Goal: Information Seeking & Learning: Learn about a topic

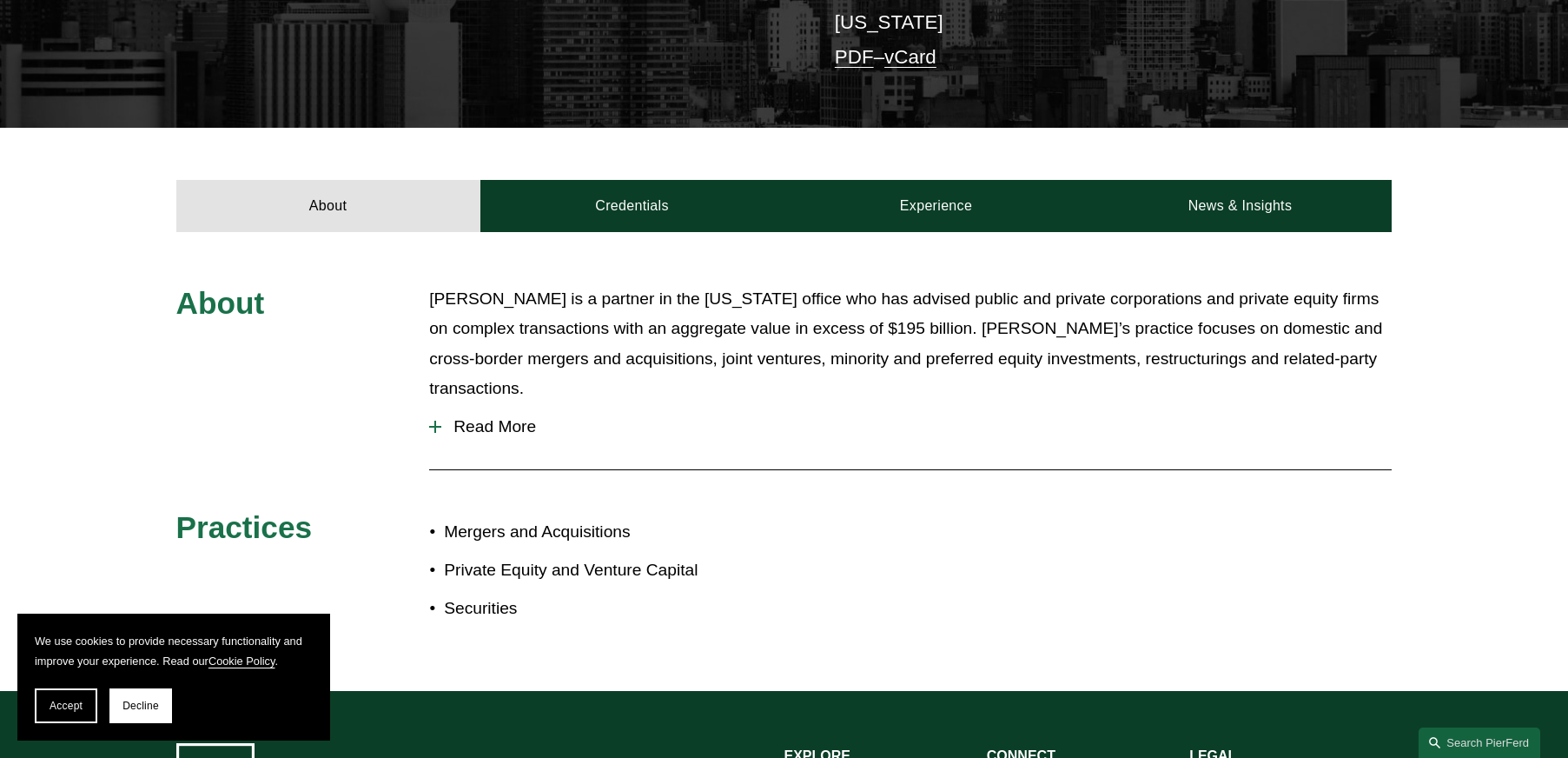
scroll to position [521, 0]
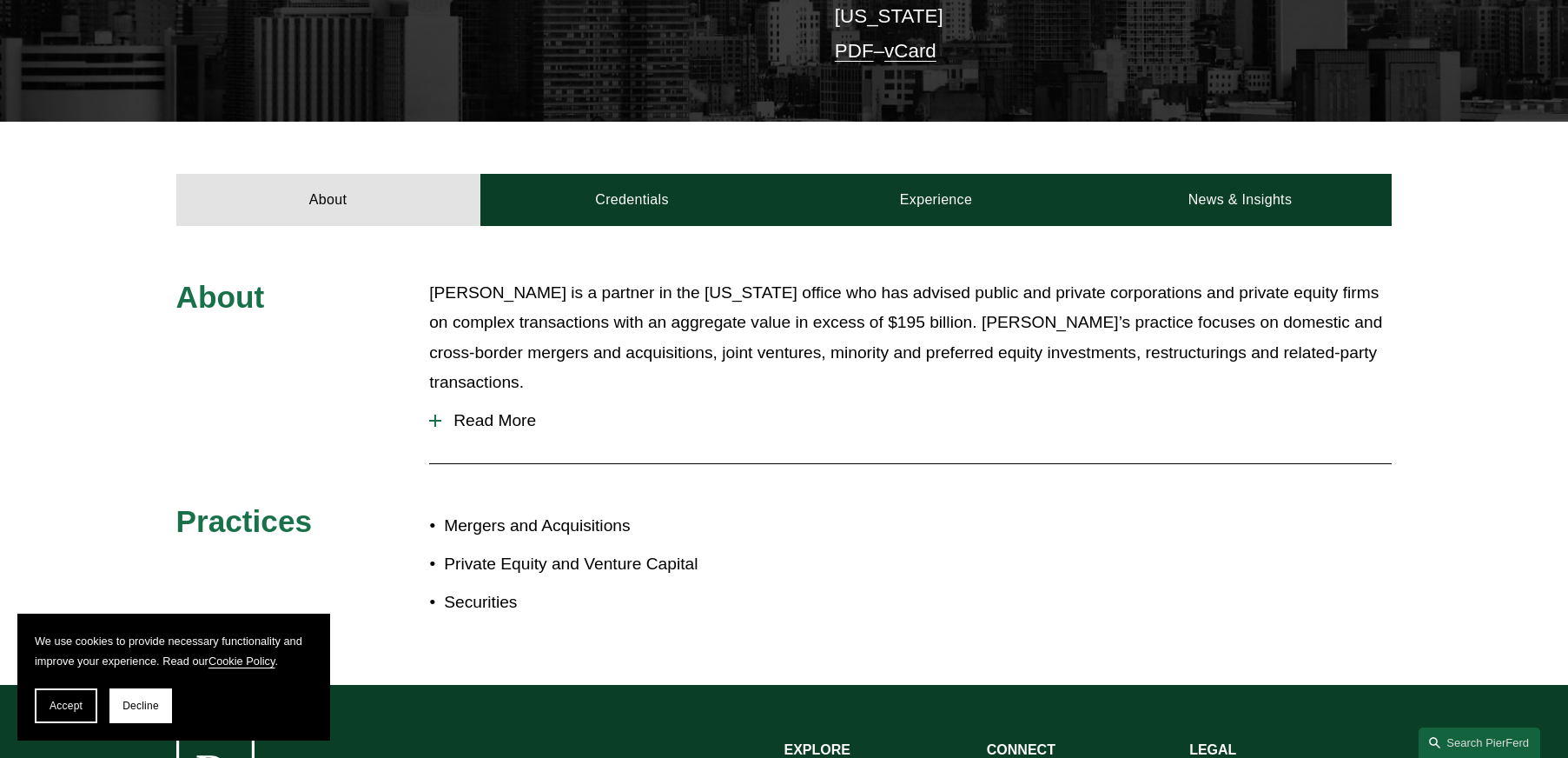
click at [437, 419] on div at bounding box center [435, 420] width 12 height 2
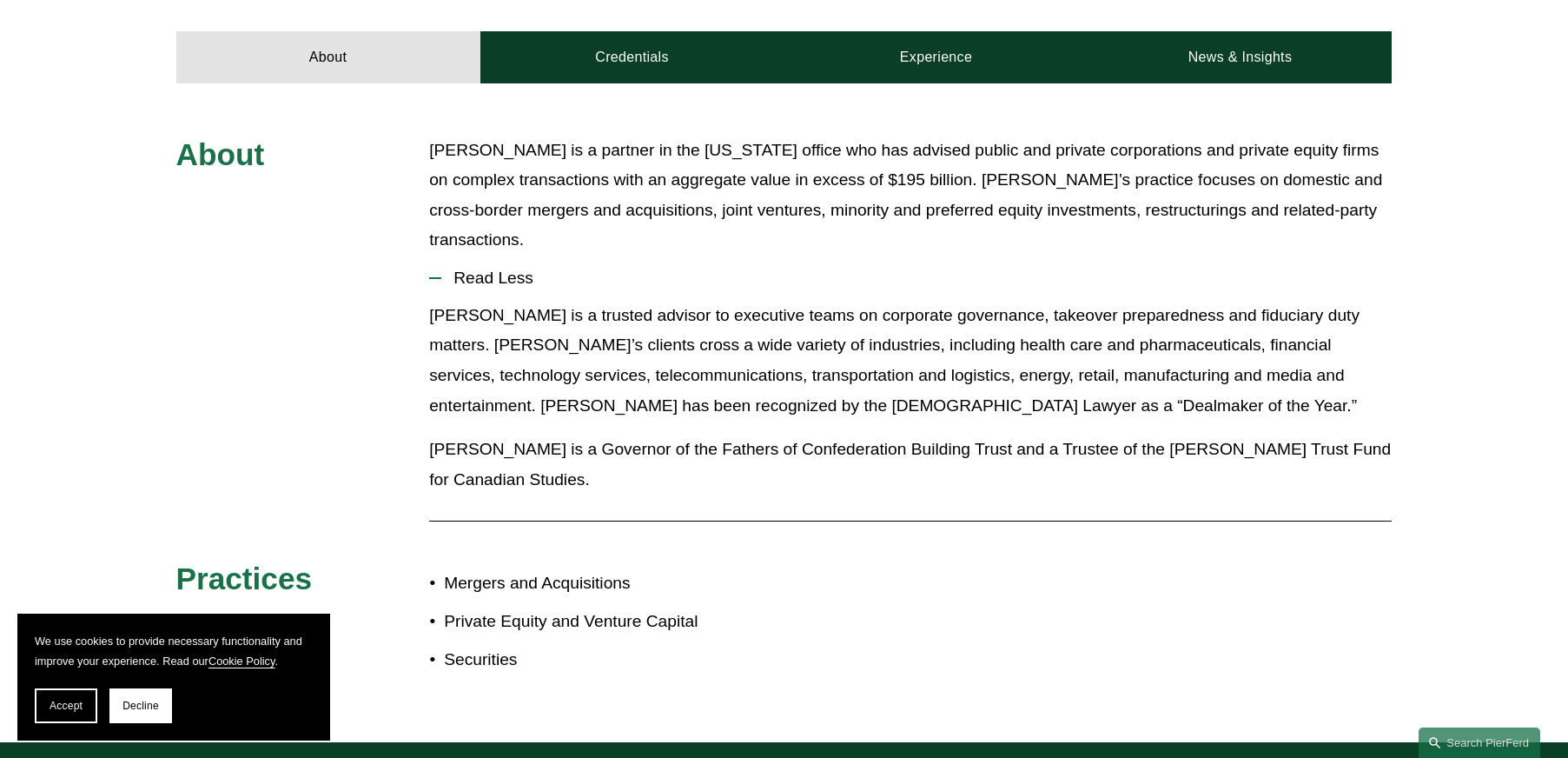
scroll to position [695, 0]
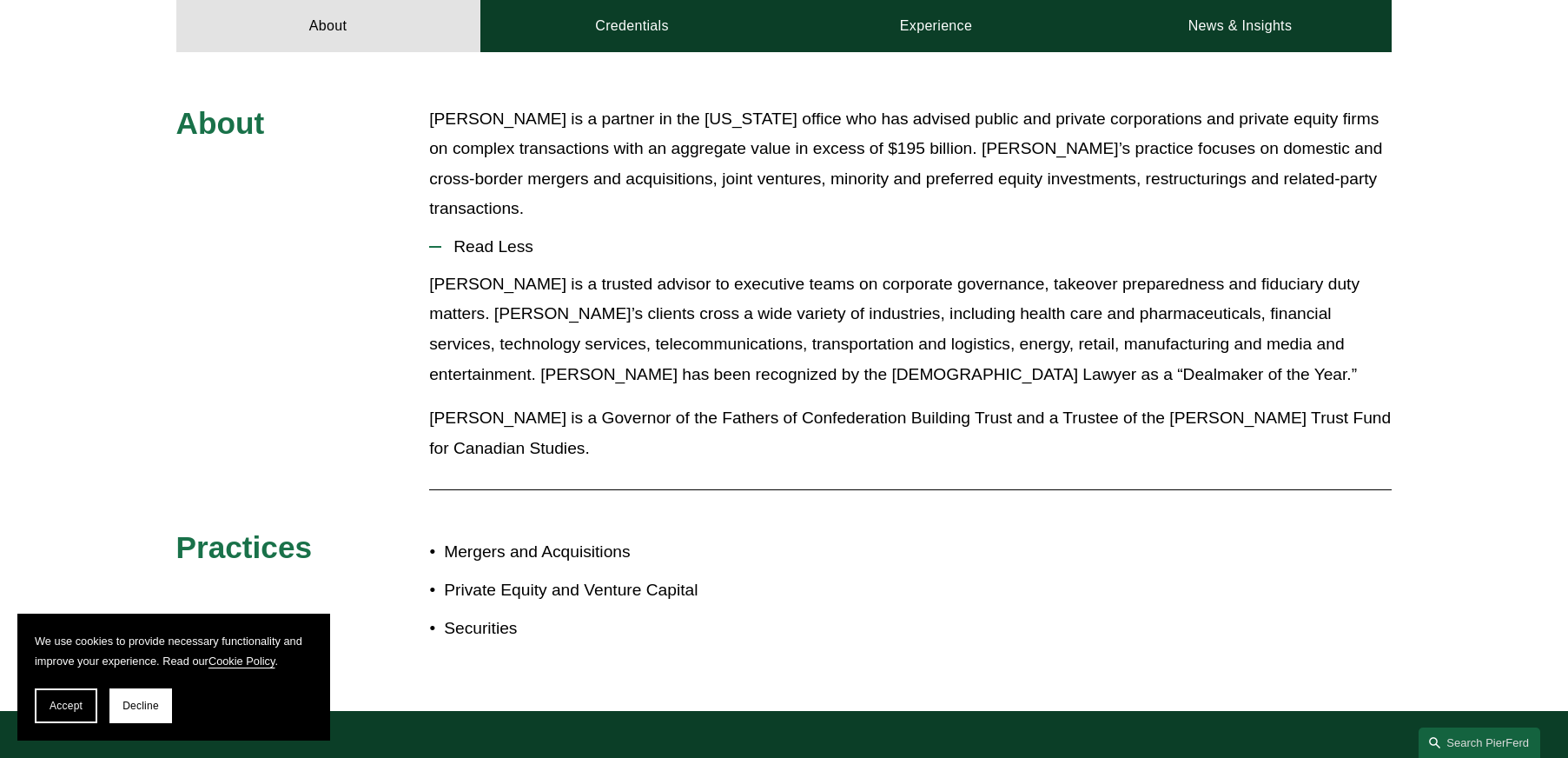
click at [539, 403] on p "[PERSON_NAME] is a Governor of the Fathers of Confederation Building Trust and …" at bounding box center [910, 433] width 962 height 60
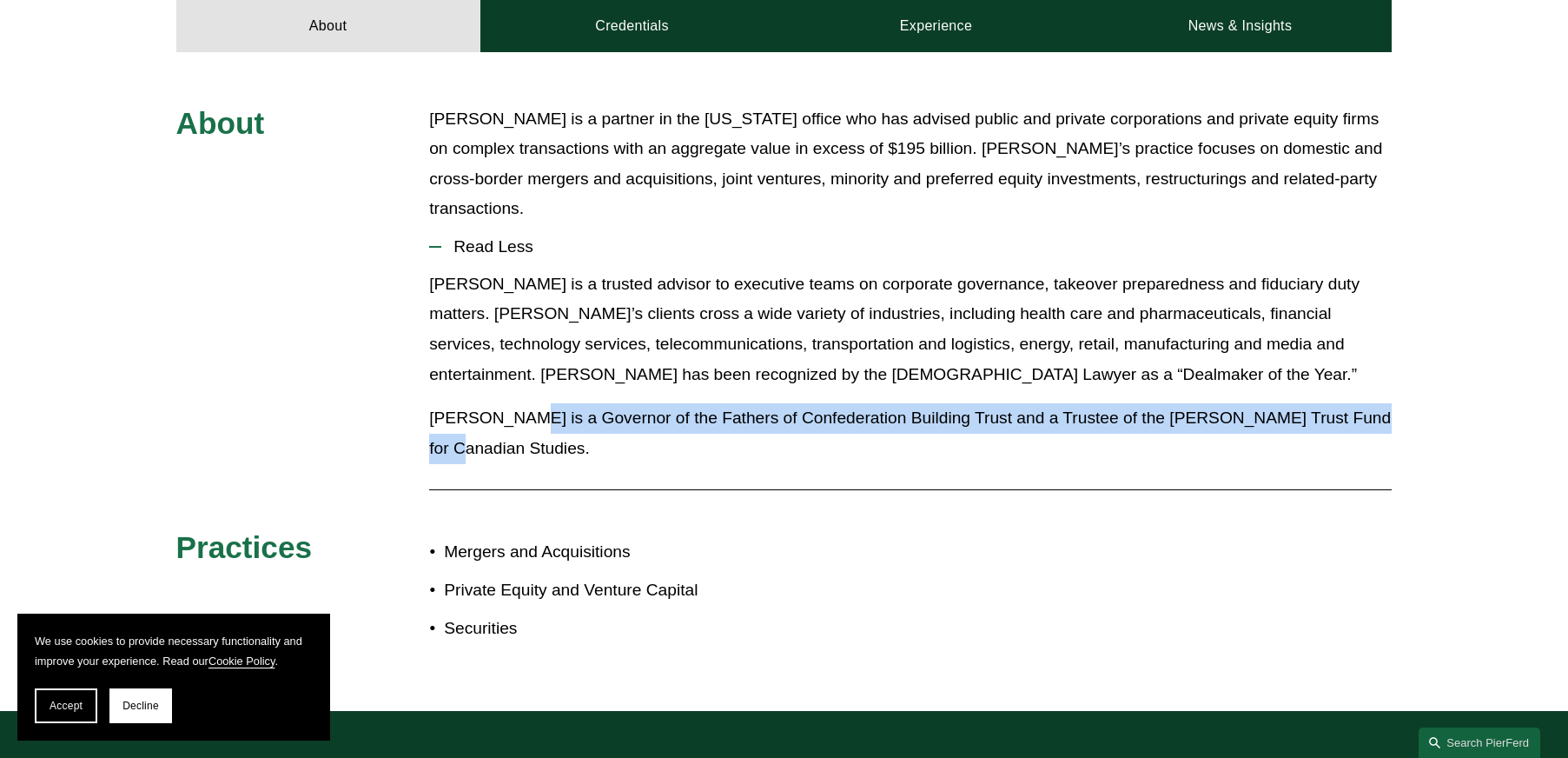
drag, startPoint x: 499, startPoint y: 377, endPoint x: 1378, endPoint y: 363, distance: 879.1
click at [1378, 403] on p "[PERSON_NAME] is a Governor of the Fathers of Confederation Building Trust and …" at bounding box center [910, 433] width 962 height 60
click at [625, 359] on div "[PERSON_NAME] is a trusted advisor to executive teams on corporate governance, …" at bounding box center [910, 373] width 962 height 207
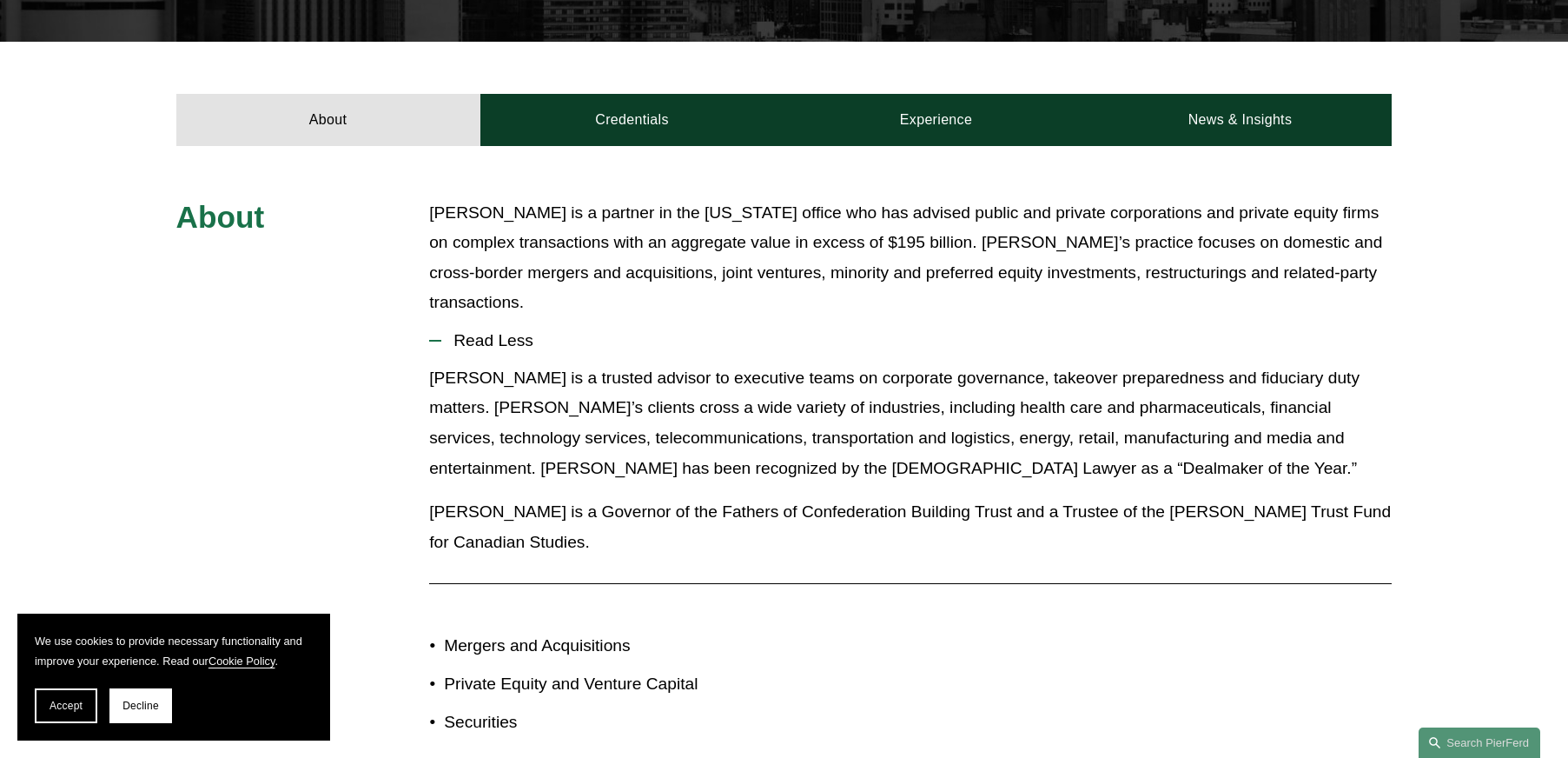
scroll to position [361, 0]
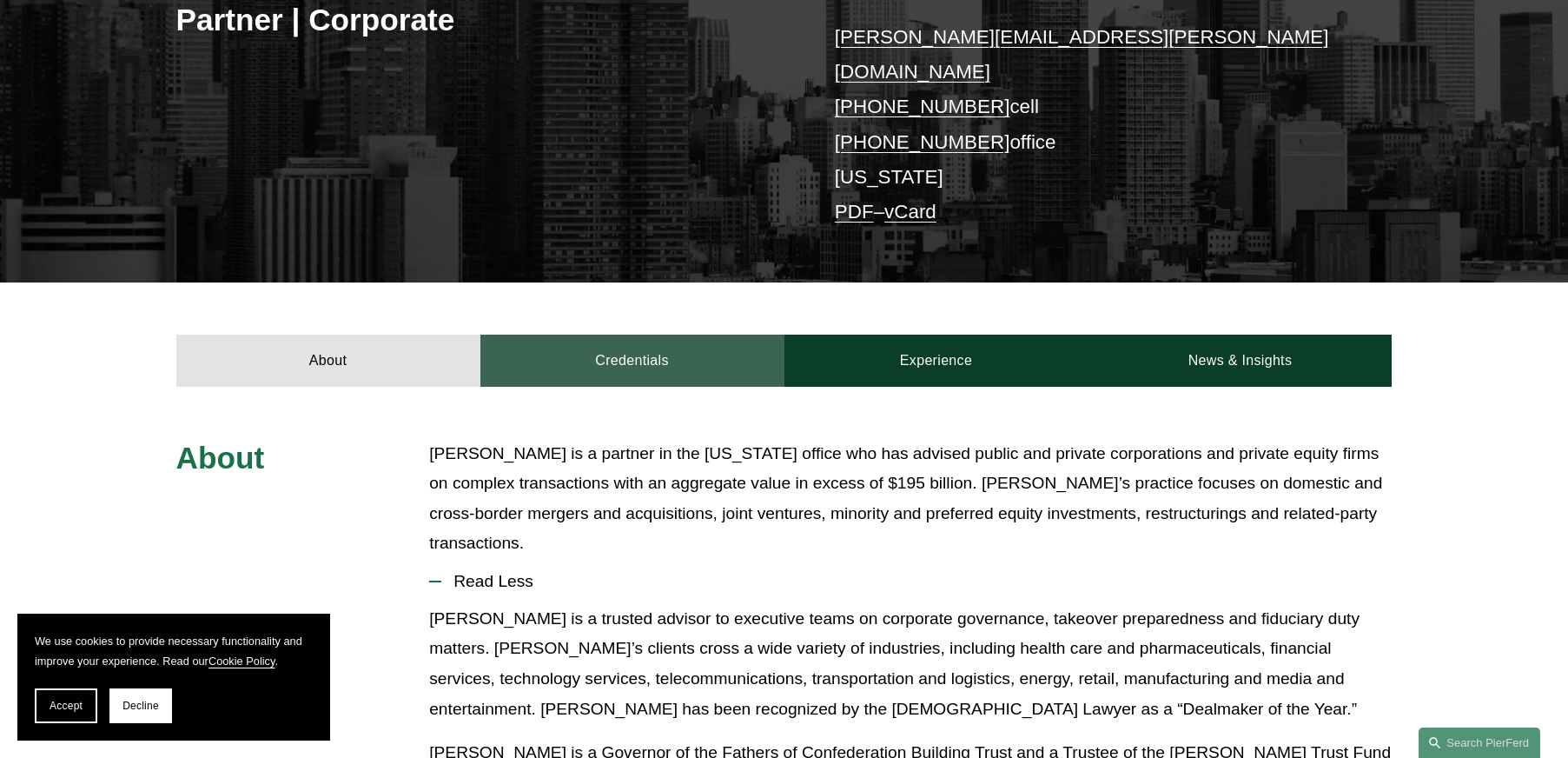
click at [646, 343] on link "Credentials" at bounding box center [632, 361] width 304 height 52
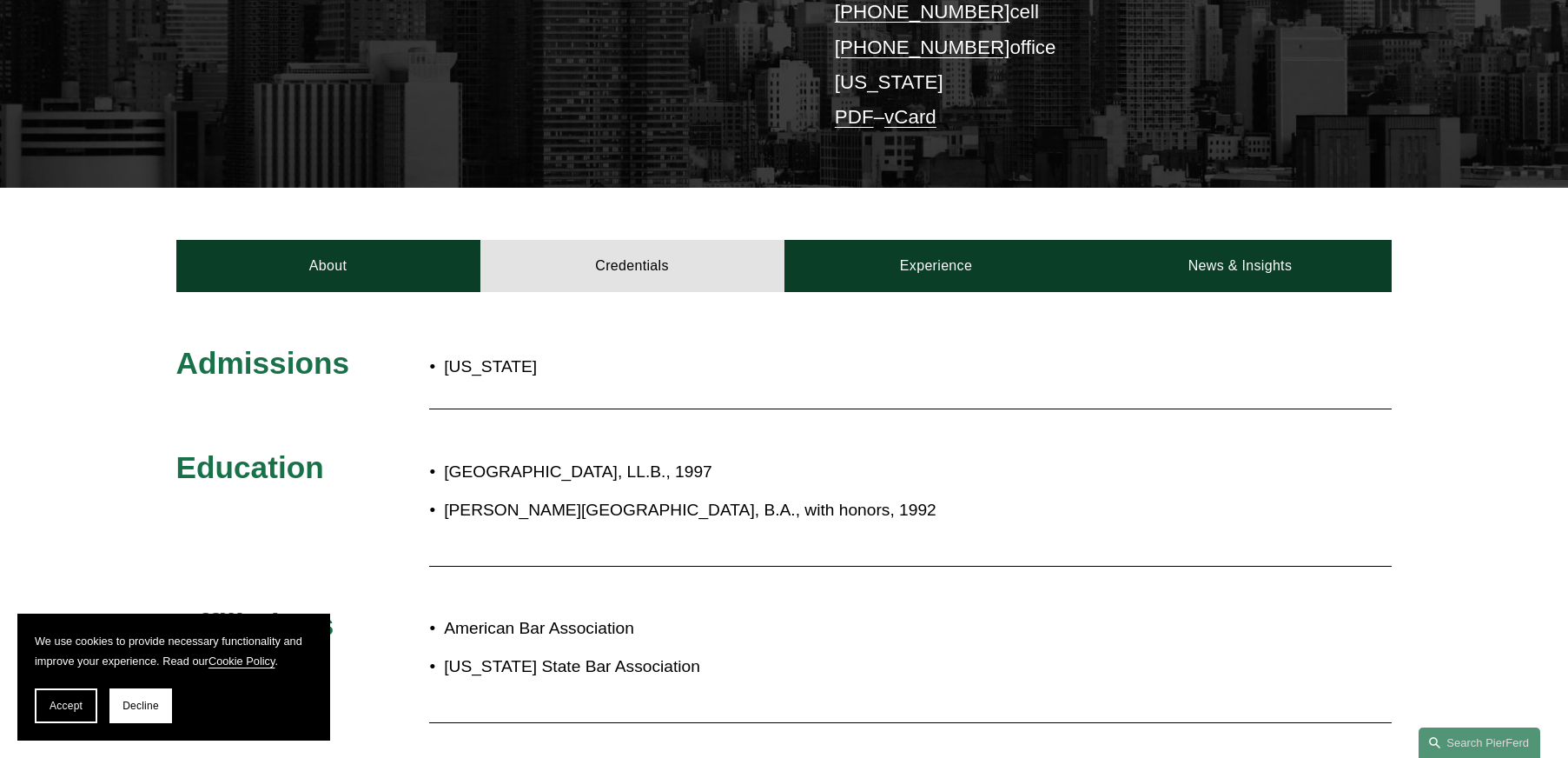
scroll to position [447, 0]
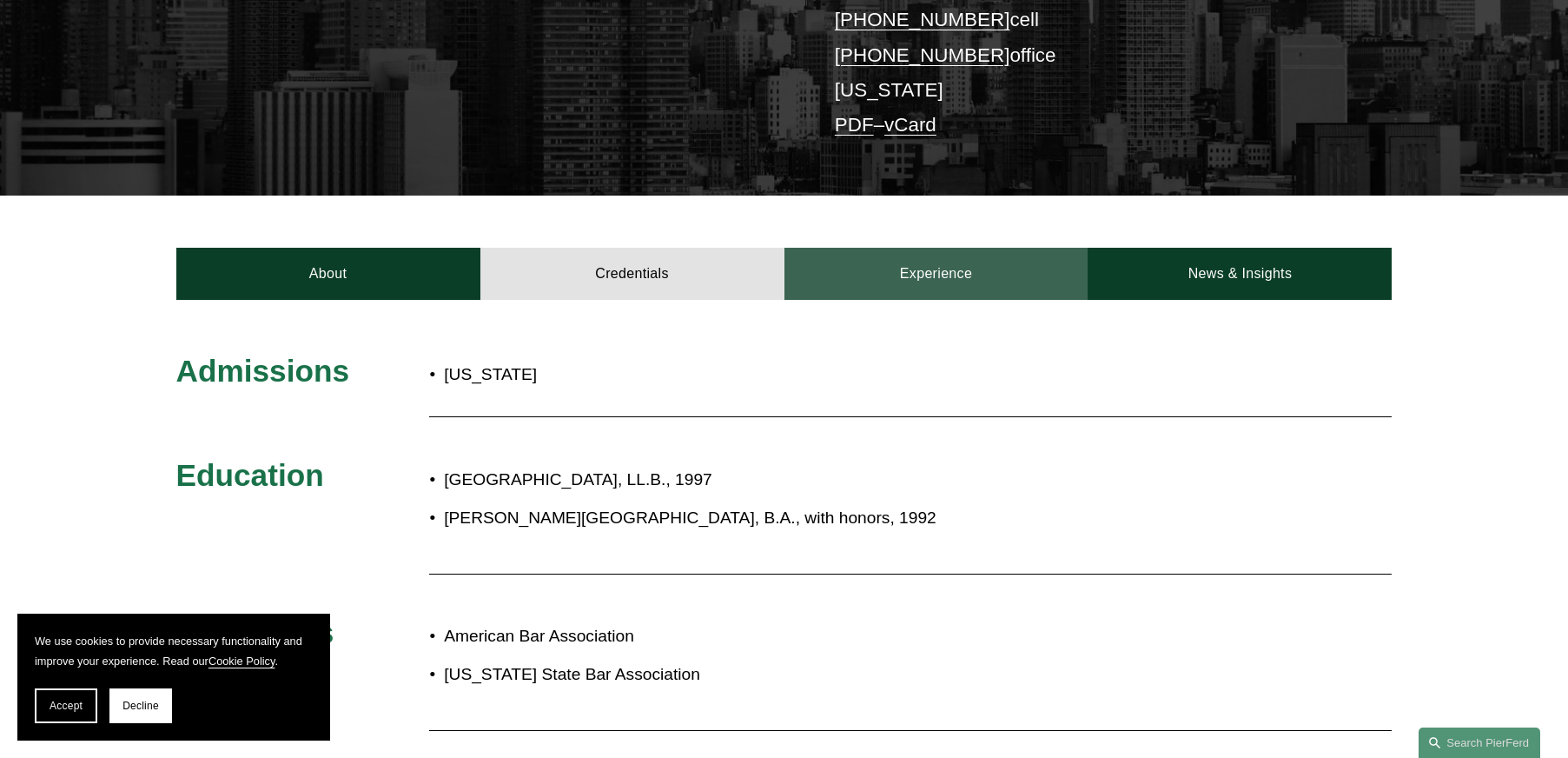
click at [951, 251] on link "Experience" at bounding box center [936, 274] width 304 height 52
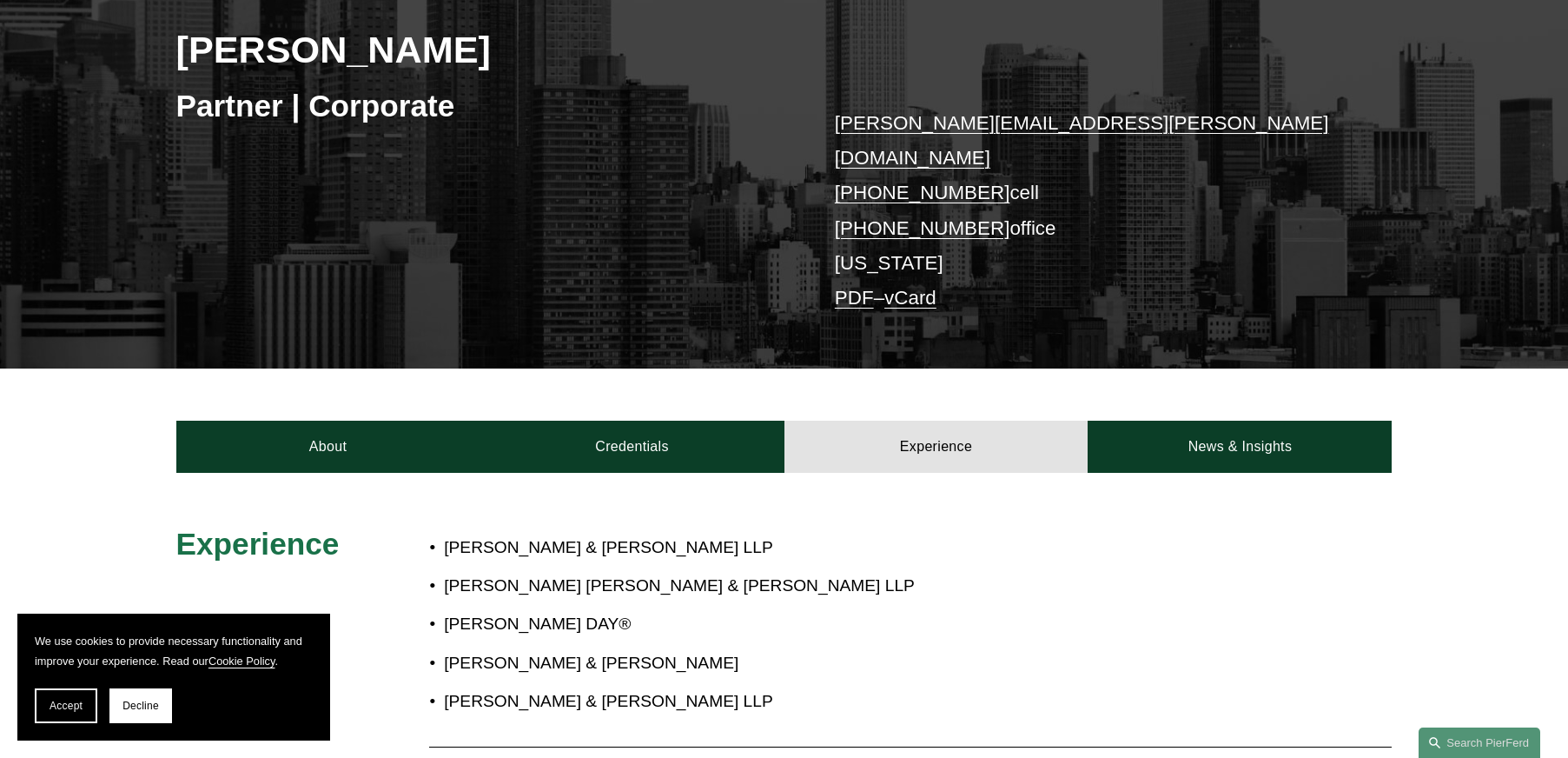
scroll to position [434, 0]
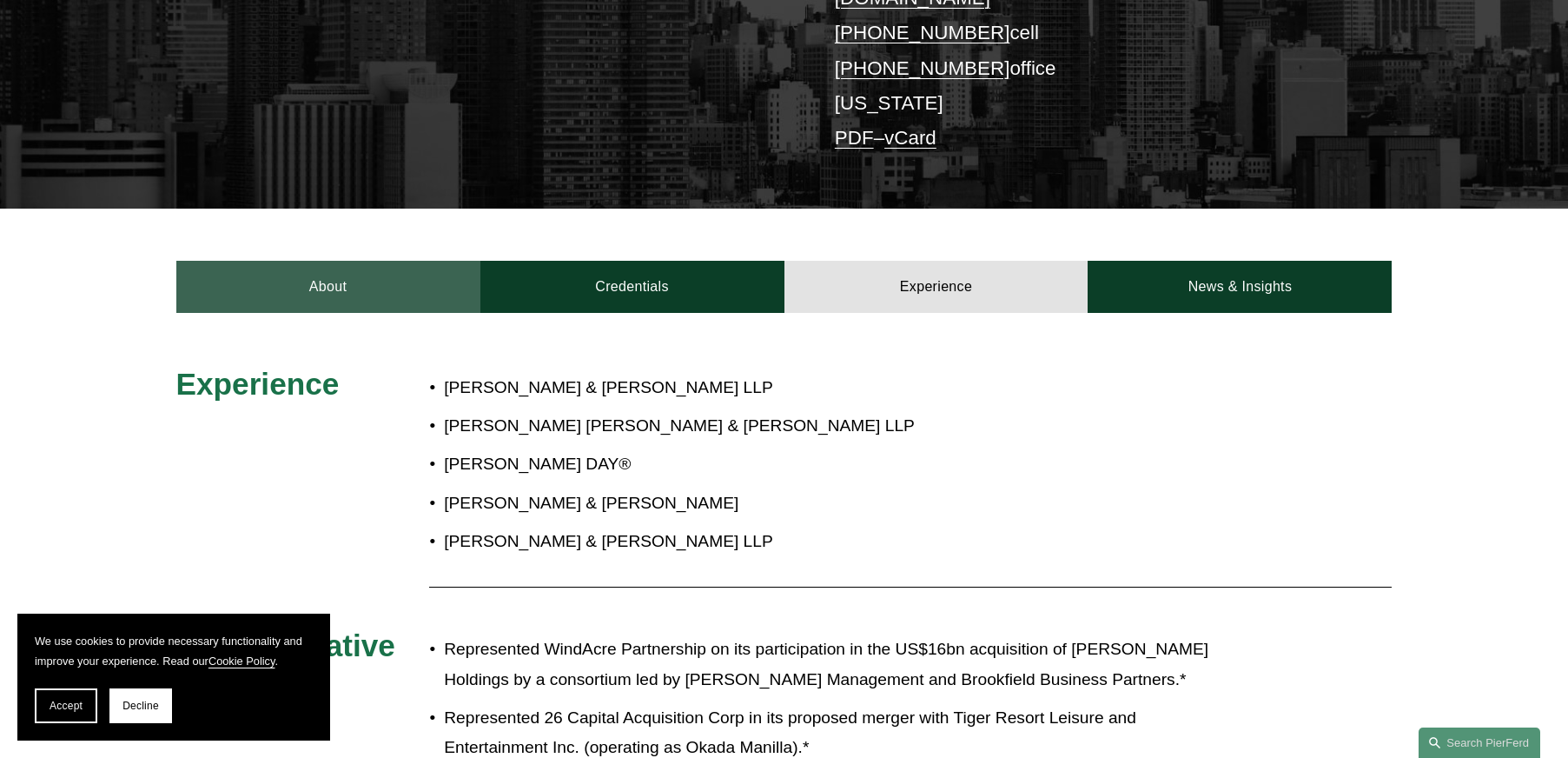
click at [284, 261] on link "About" at bounding box center [328, 287] width 304 height 52
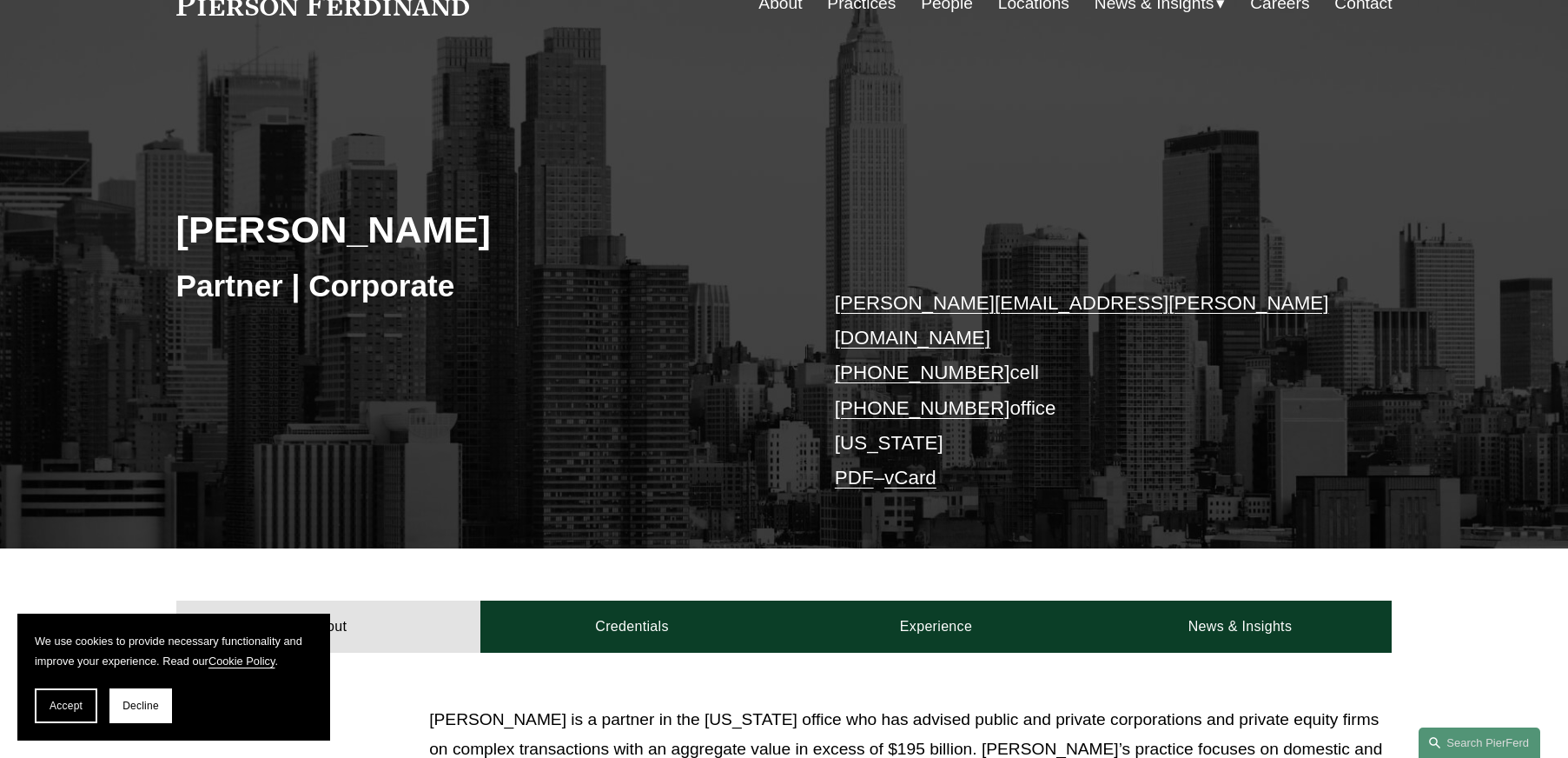
scroll to position [0, 0]
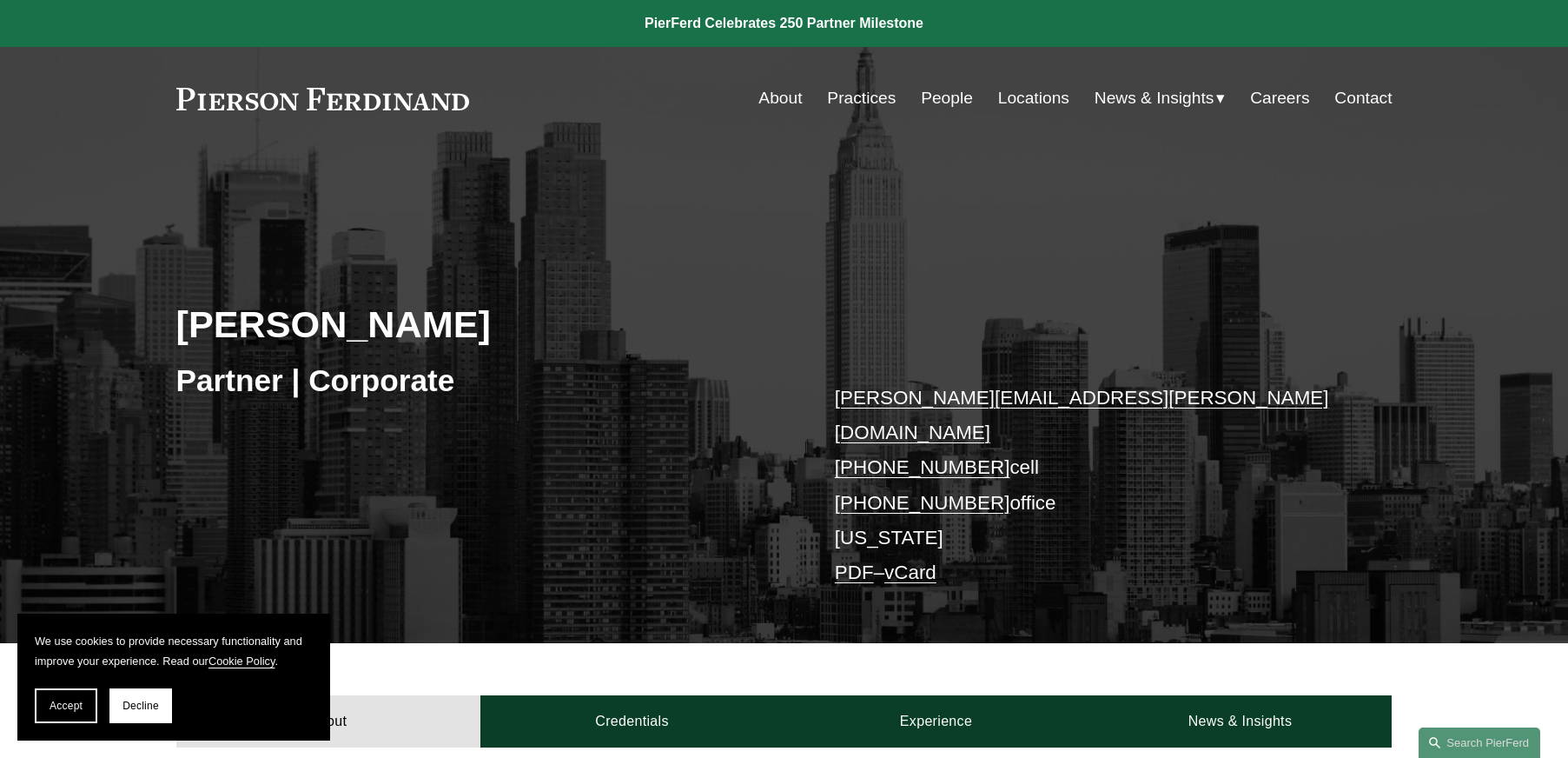
click at [848, 98] on link "Practices" at bounding box center [861, 98] width 69 height 33
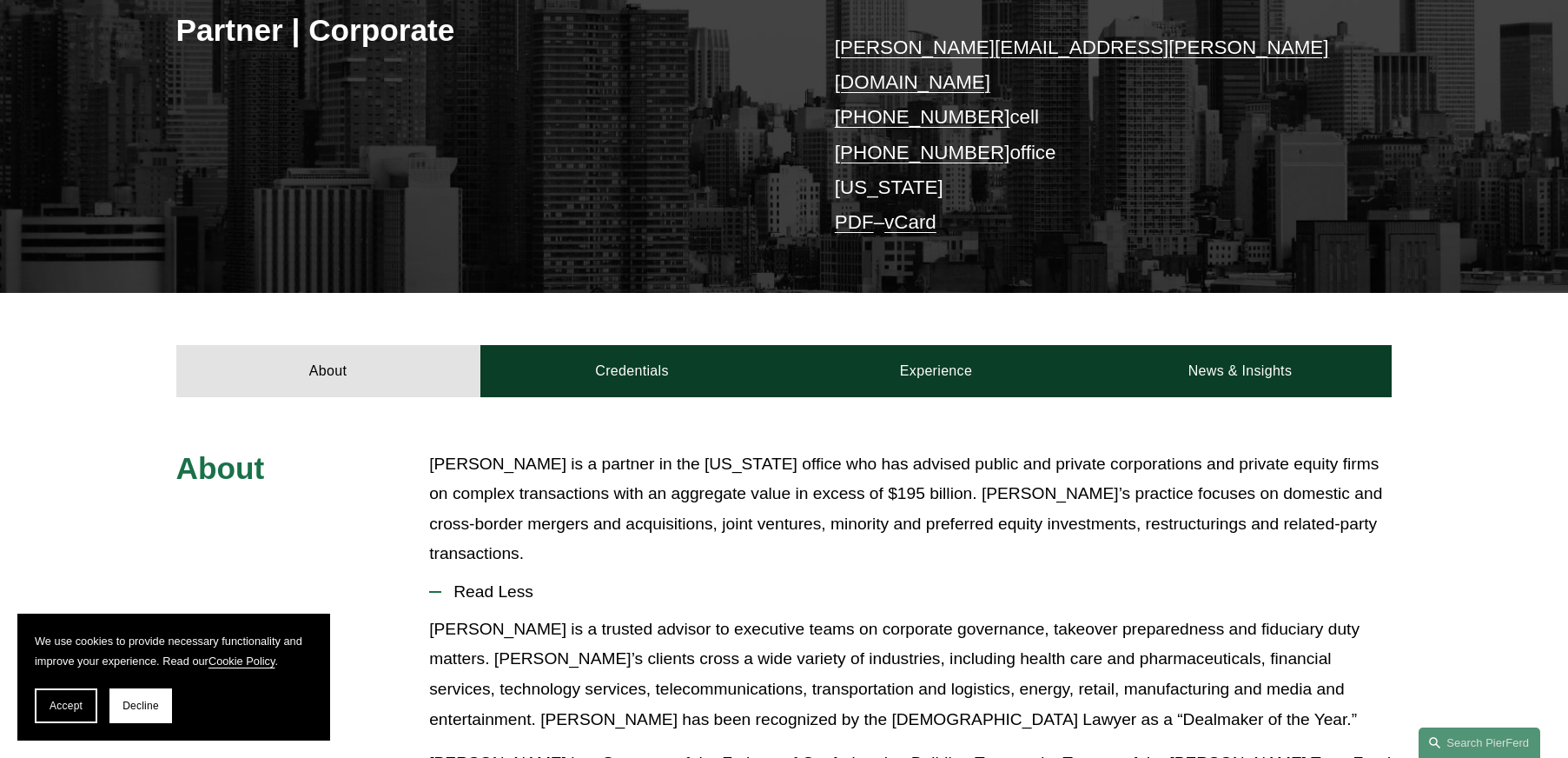
scroll to position [348, 0]
